Goal: Task Accomplishment & Management: Complete application form

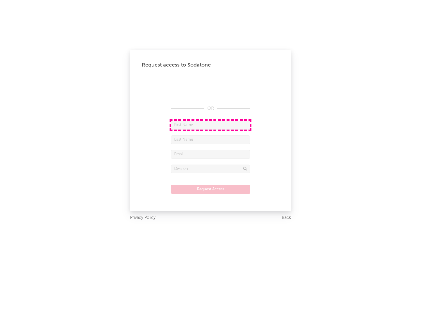
click at [210, 125] on input "text" at bounding box center [210, 125] width 79 height 9
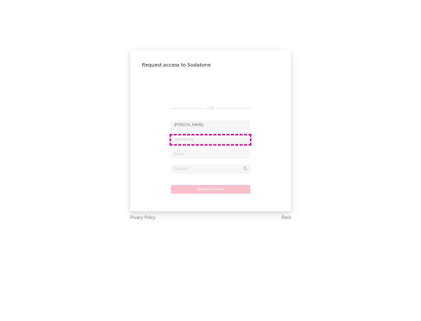
type input "[PERSON_NAME]"
click at [210, 140] on input "text" at bounding box center [210, 140] width 79 height 9
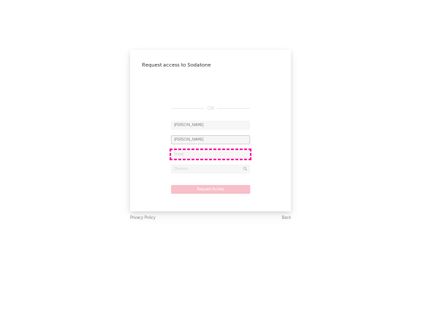
type input "[PERSON_NAME]"
click at [210, 154] on input "text" at bounding box center [210, 154] width 79 height 9
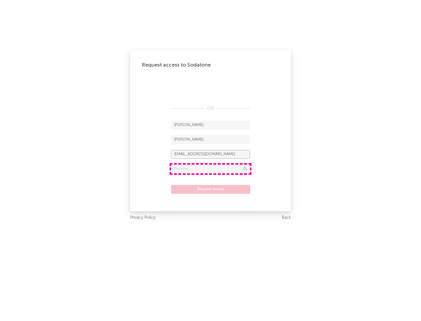
type input "[EMAIL_ADDRESS][DOMAIN_NAME]"
click at [210, 169] on input "text" at bounding box center [210, 169] width 79 height 9
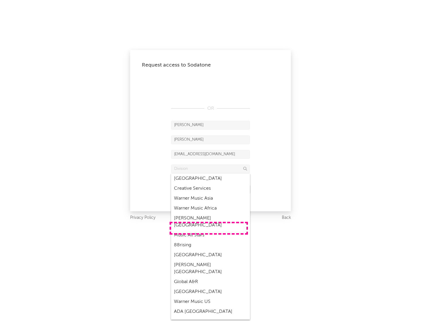
click at [209, 230] on div "Music All Stars" at bounding box center [210, 235] width 79 height 10
type input "Music All Stars"
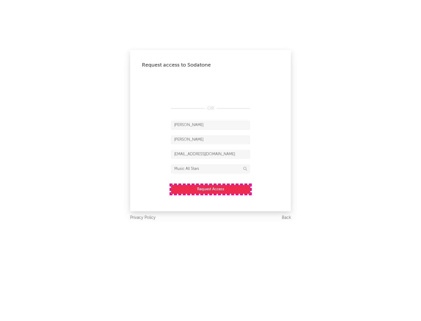
click at [210, 189] on button "Request Access" at bounding box center [210, 189] width 79 height 9
